Goal: Download file/media

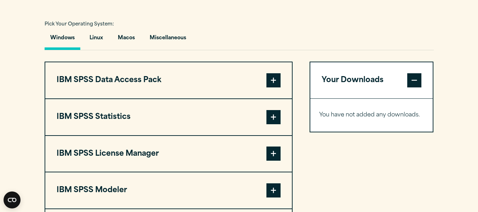
scroll to position [530, 0]
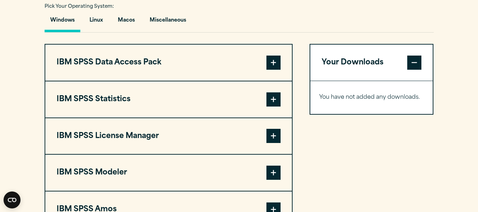
click at [155, 104] on button "IBM SPSS Statistics" at bounding box center [168, 99] width 247 height 36
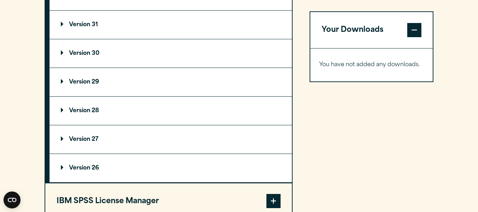
scroll to position [638, 0]
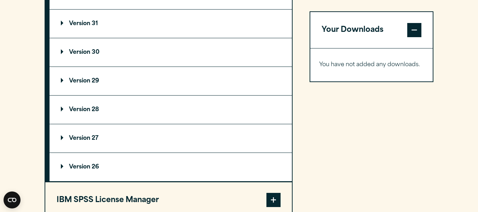
click at [135, 141] on summary "Version 27" at bounding box center [171, 138] width 243 height 28
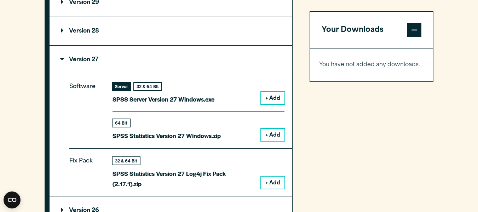
scroll to position [718, 0]
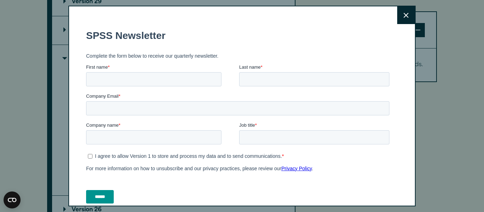
click at [403, 17] on icon at bounding box center [405, 15] width 5 height 5
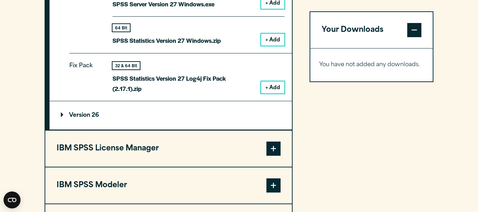
scroll to position [812, 0]
click at [200, 116] on summary "Version 26" at bounding box center [171, 115] width 243 height 28
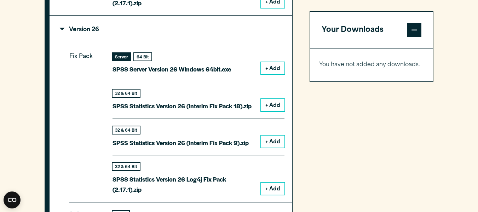
scroll to position [904, 0]
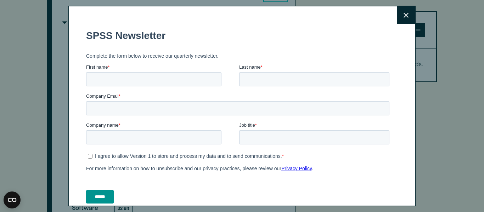
click at [403, 13] on icon at bounding box center [405, 15] width 5 height 5
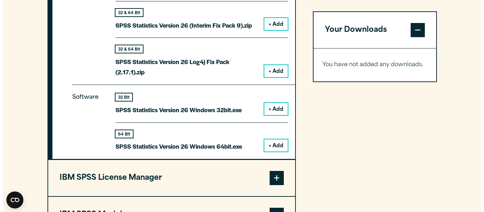
scroll to position [1016, 0]
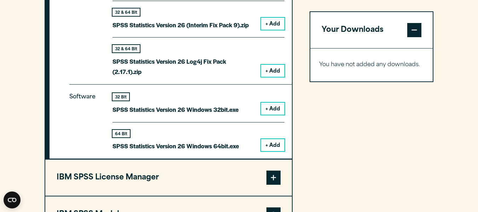
click at [275, 109] on button "+ Add" at bounding box center [272, 109] width 23 height 12
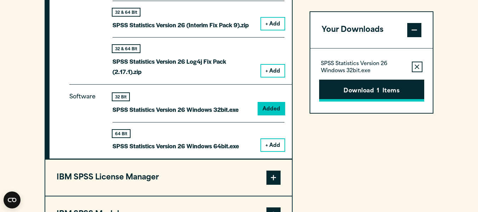
click at [348, 92] on button "Download 1 Items" at bounding box center [371, 91] width 105 height 22
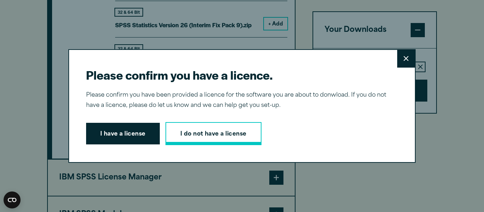
click at [202, 138] on link "I do not have a license" at bounding box center [213, 133] width 96 height 23
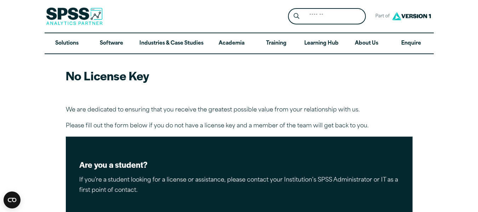
drag, startPoint x: 199, startPoint y: 134, endPoint x: 182, endPoint y: 176, distance: 46.0
click at [182, 176] on p "If you’re a student looking for a license or assistance, please contact your In…" at bounding box center [239, 185] width 320 height 21
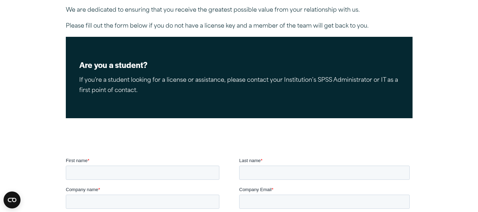
scroll to position [99, 0]
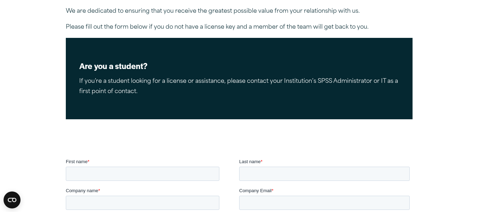
click at [186, 87] on p "If you’re a student looking for a license or assistance, please contact your In…" at bounding box center [239, 87] width 320 height 21
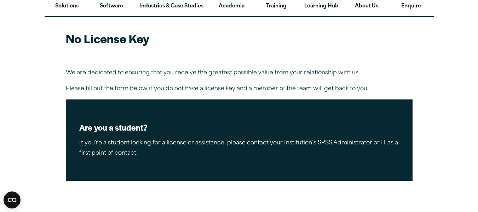
scroll to position [0, 0]
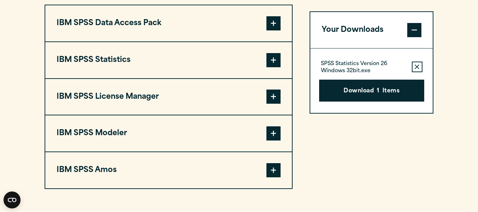
scroll to position [570, 0]
drag, startPoint x: 0, startPoint y: 0, endPoint x: 145, endPoint y: 63, distance: 158.2
click at [145, 63] on button "IBM SPSS Statistics" at bounding box center [168, 60] width 247 height 36
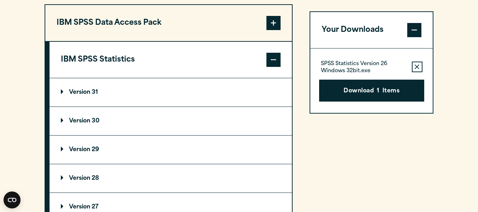
click at [418, 67] on icon "button" at bounding box center [417, 66] width 5 height 5
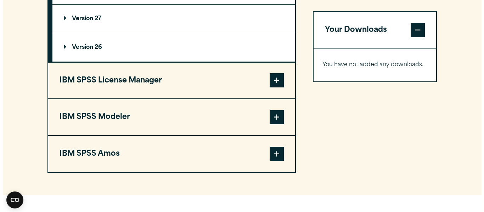
scroll to position [758, 0]
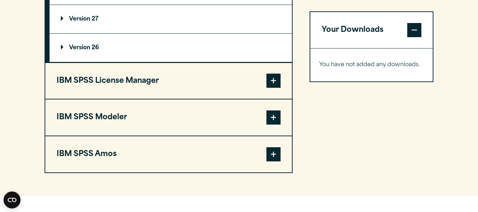
click at [132, 58] on summary "Version 26" at bounding box center [171, 48] width 243 height 28
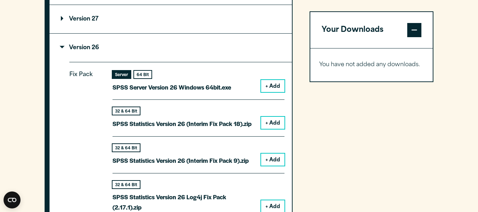
click at [271, 81] on button "+ Add" at bounding box center [272, 86] width 23 height 12
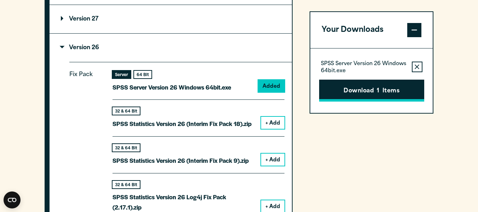
click at [358, 97] on button "Download 1 Items" at bounding box center [371, 91] width 105 height 22
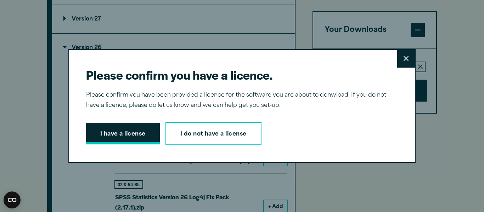
click at [148, 143] on button "I have a license" at bounding box center [123, 134] width 74 height 22
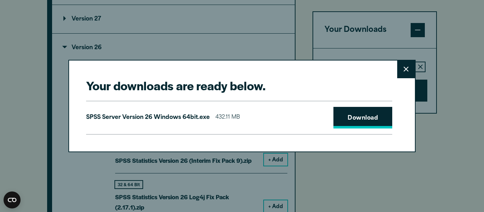
click at [364, 118] on link "Download" at bounding box center [362, 118] width 59 height 22
